Goal: Task Accomplishment & Management: Manage account settings

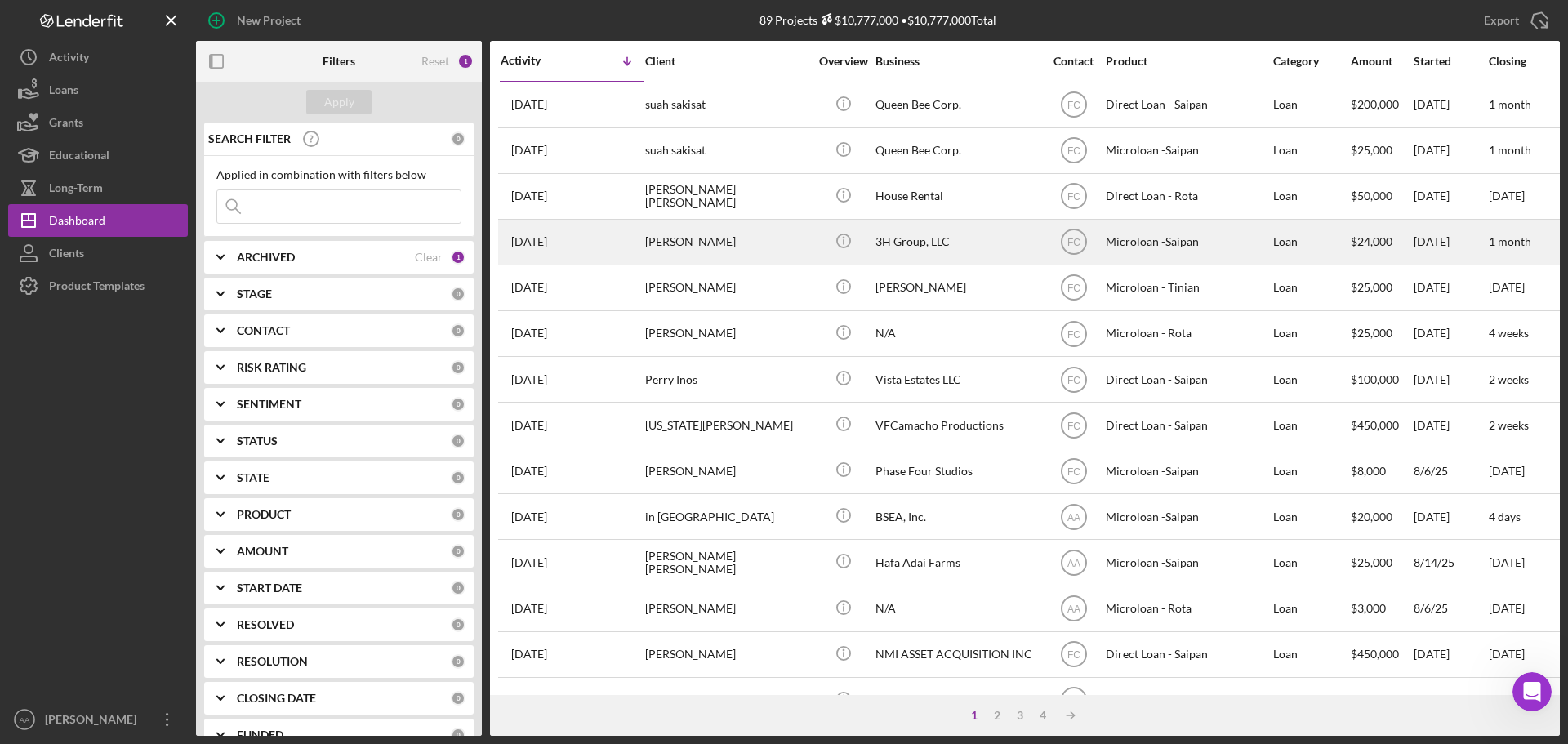
click at [557, 256] on div "[DATE] [PERSON_NAME]" at bounding box center [573, 242] width 143 height 43
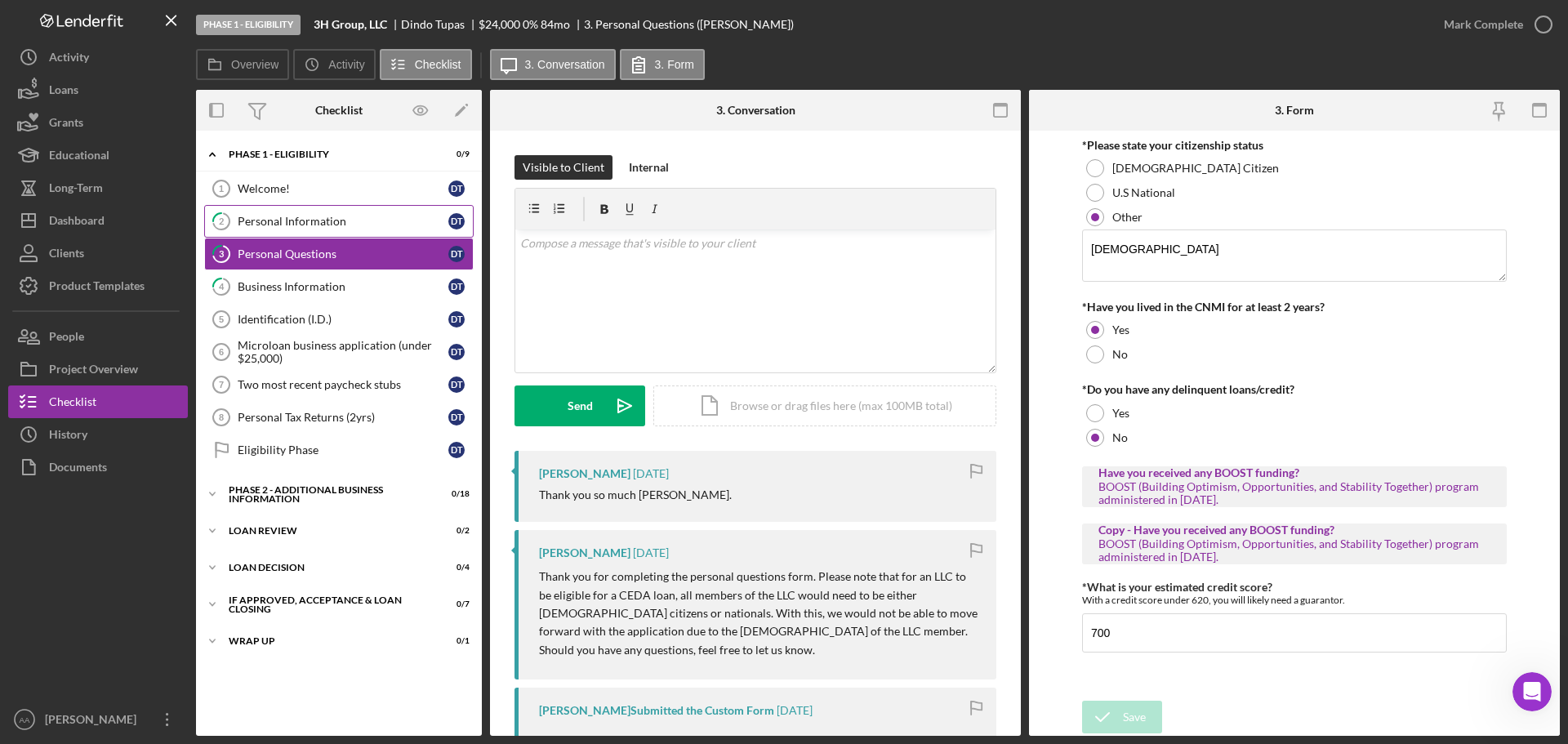
click at [305, 228] on link "2 Personal Information D T" at bounding box center [338, 221] width 270 height 32
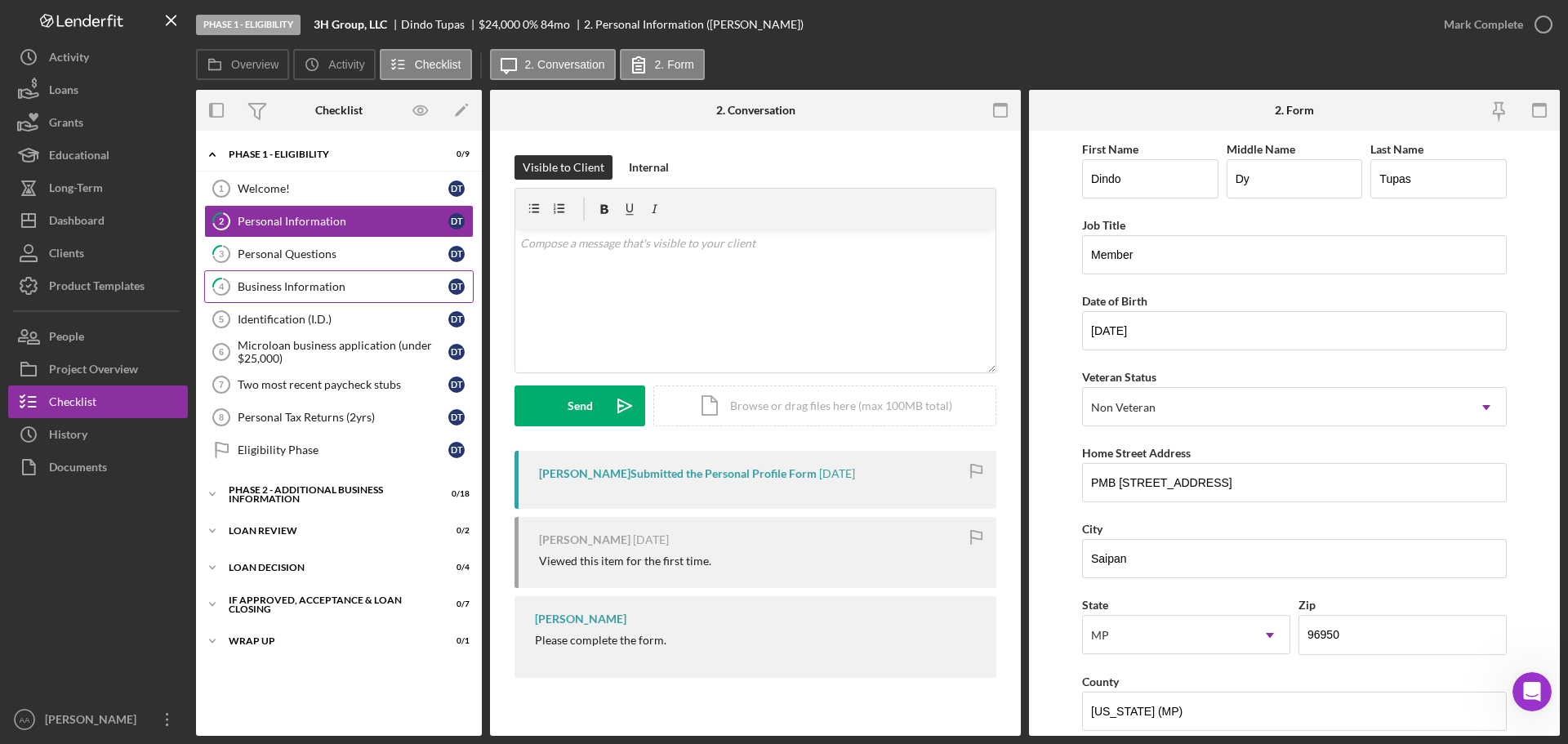
click at [377, 284] on div "Business Information" at bounding box center [342, 286] width 211 height 13
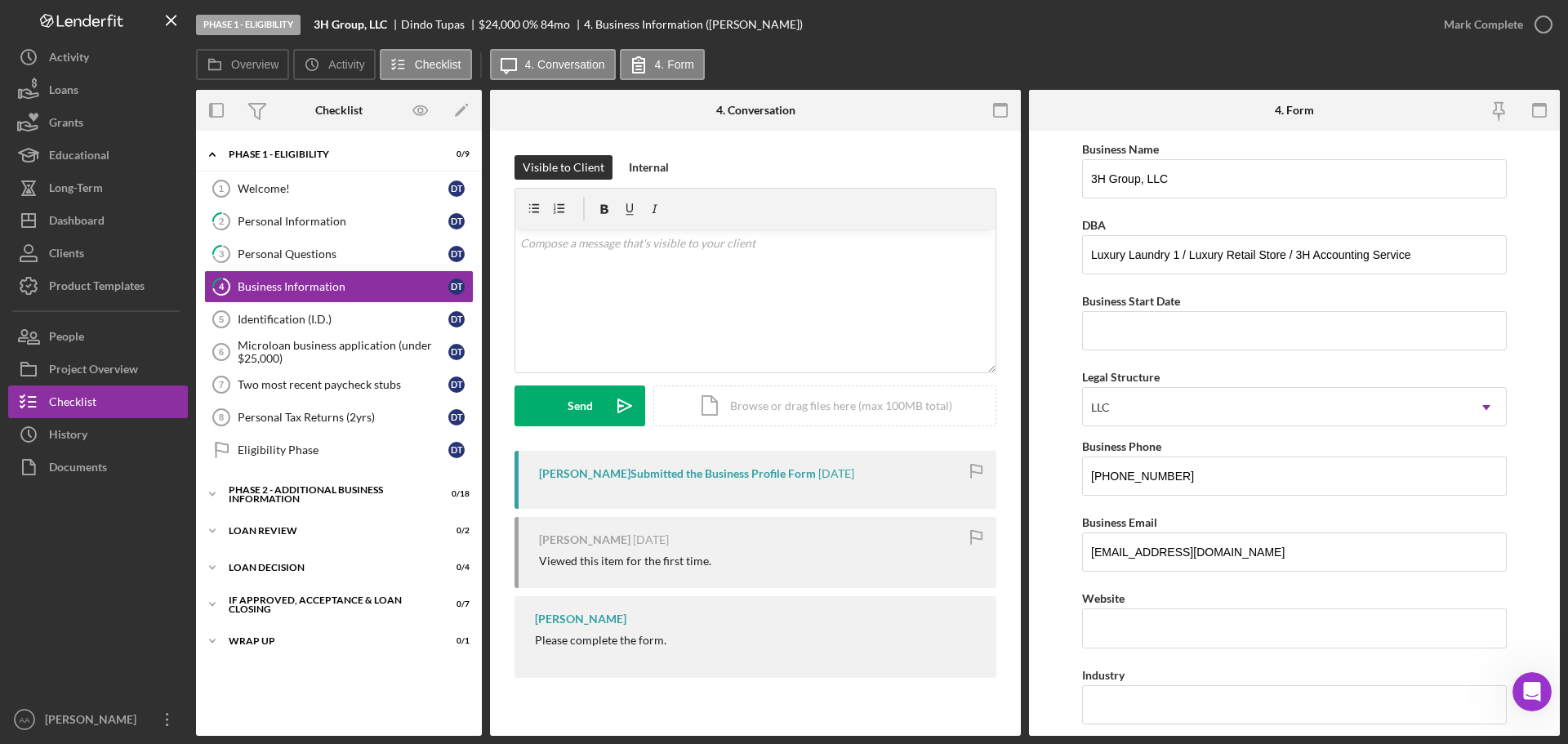
click at [340, 171] on div "Icon/Expander Phase 1 - Eligibility 0 / 9" at bounding box center [339, 155] width 286 height 33
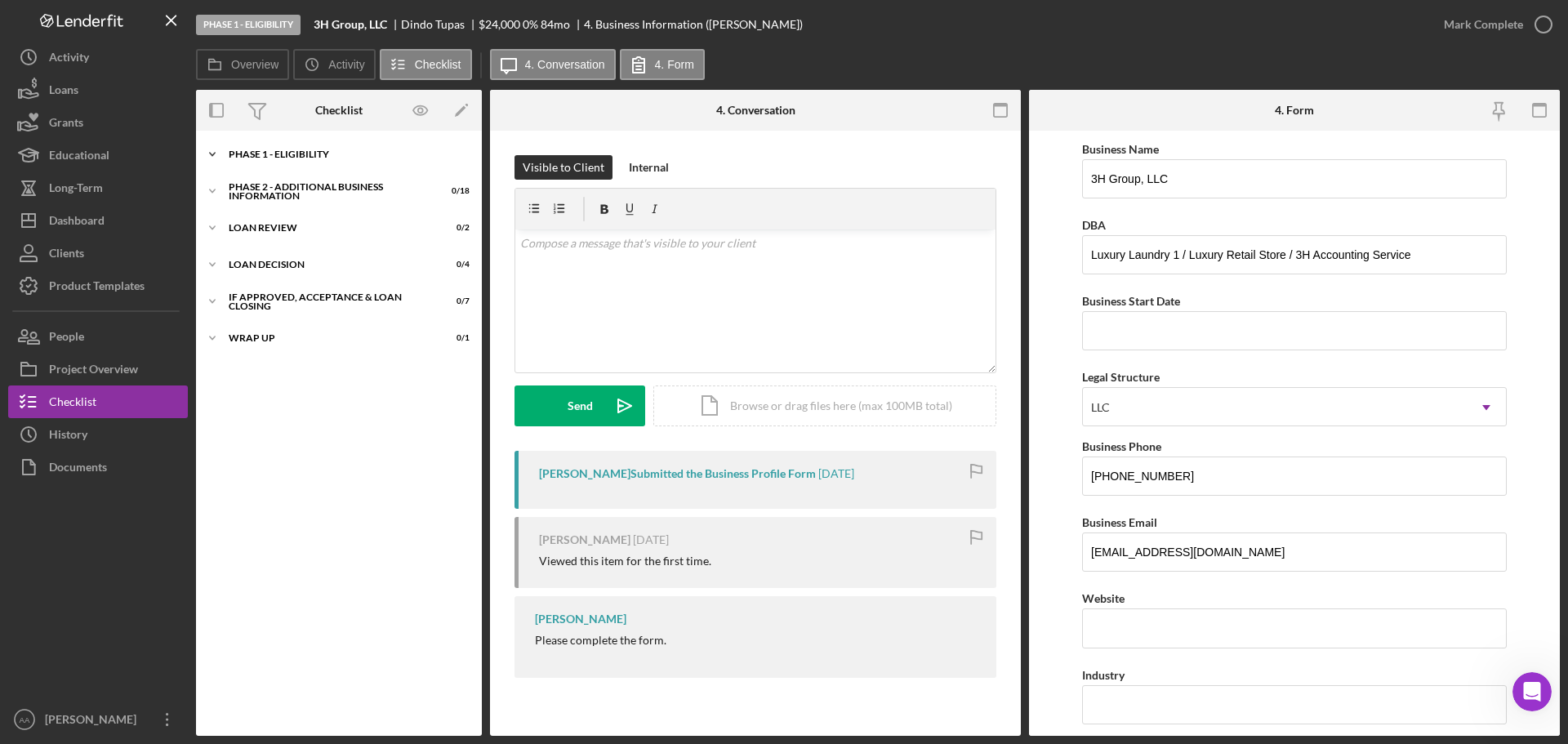
click at [329, 161] on div "Icon/Expander Phase 1 - Eligibility 0 / 9" at bounding box center [339, 154] width 286 height 32
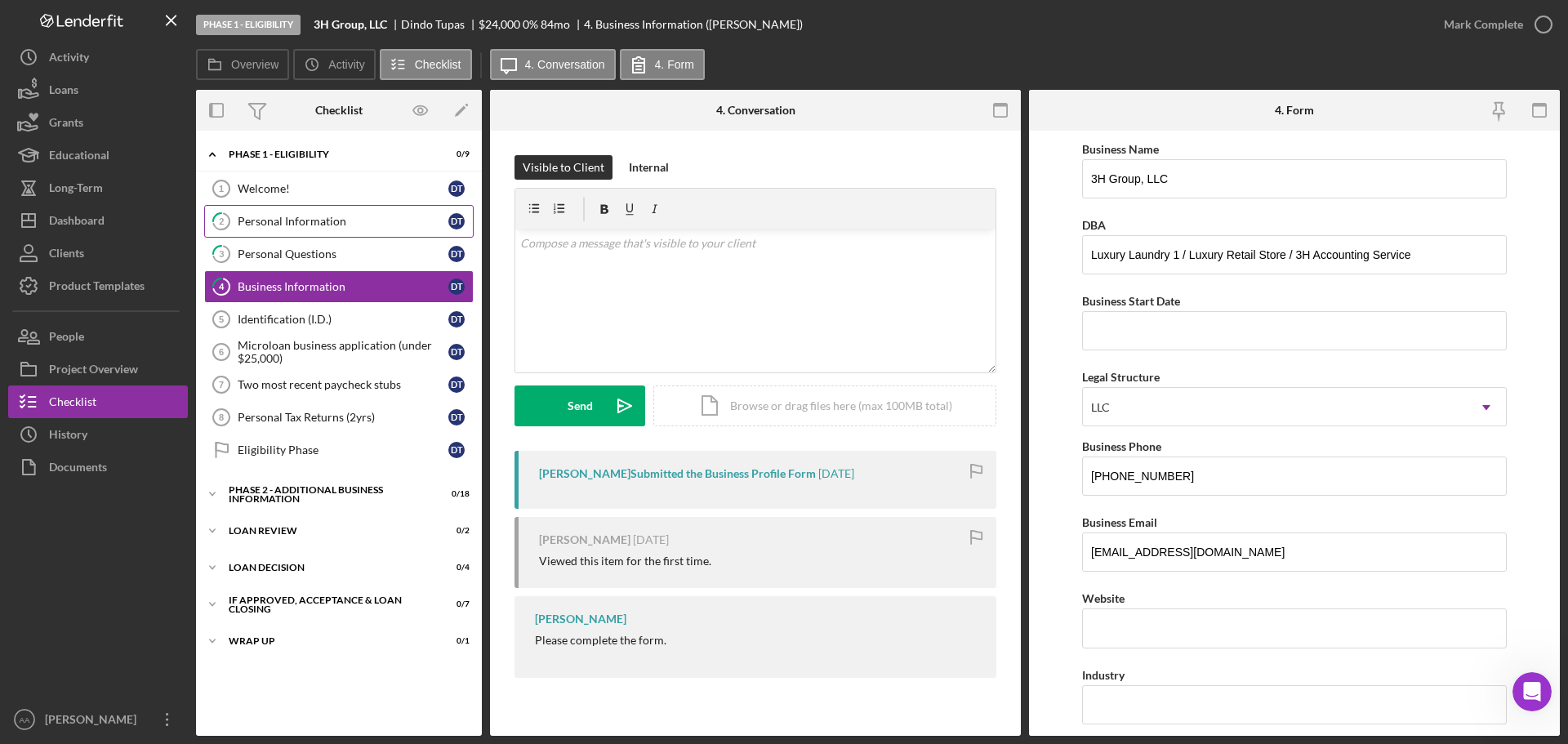
click at [288, 226] on div "Personal Information" at bounding box center [342, 221] width 211 height 13
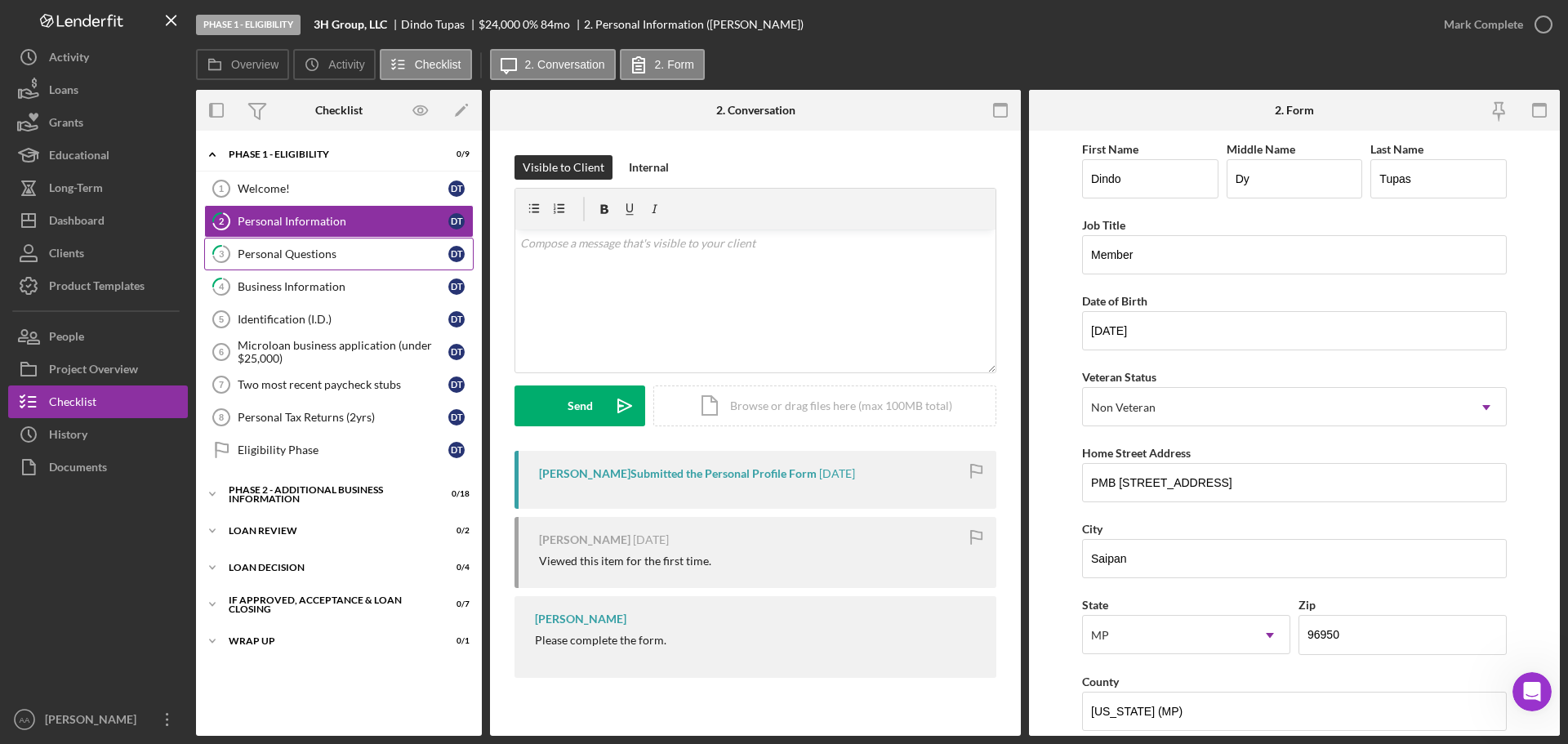
click at [275, 260] on div "Personal Questions" at bounding box center [342, 253] width 211 height 13
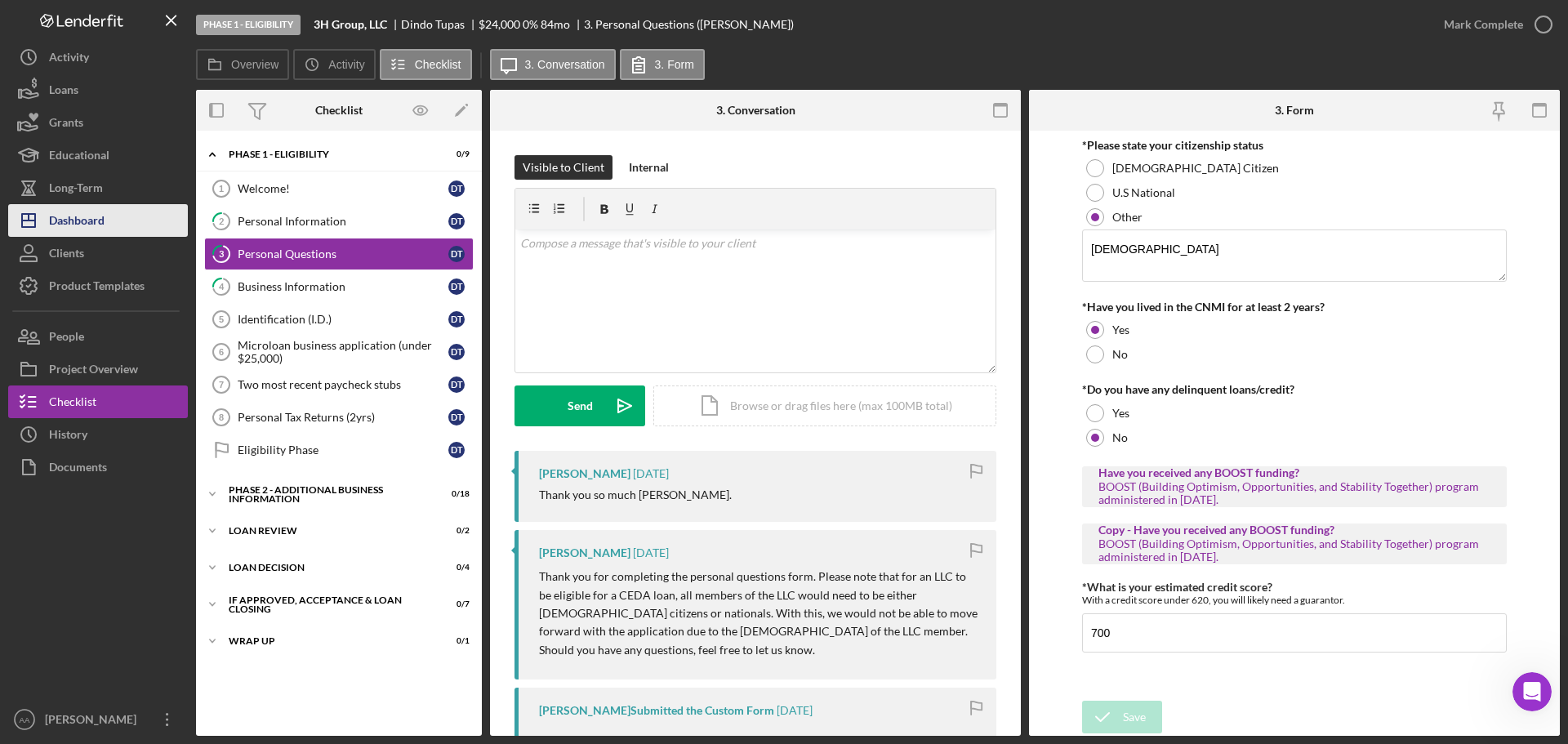
click at [115, 227] on button "Icon/Dashboard Dashboard" at bounding box center [97, 220] width 179 height 32
